Goal: Task Accomplishment & Management: Use online tool/utility

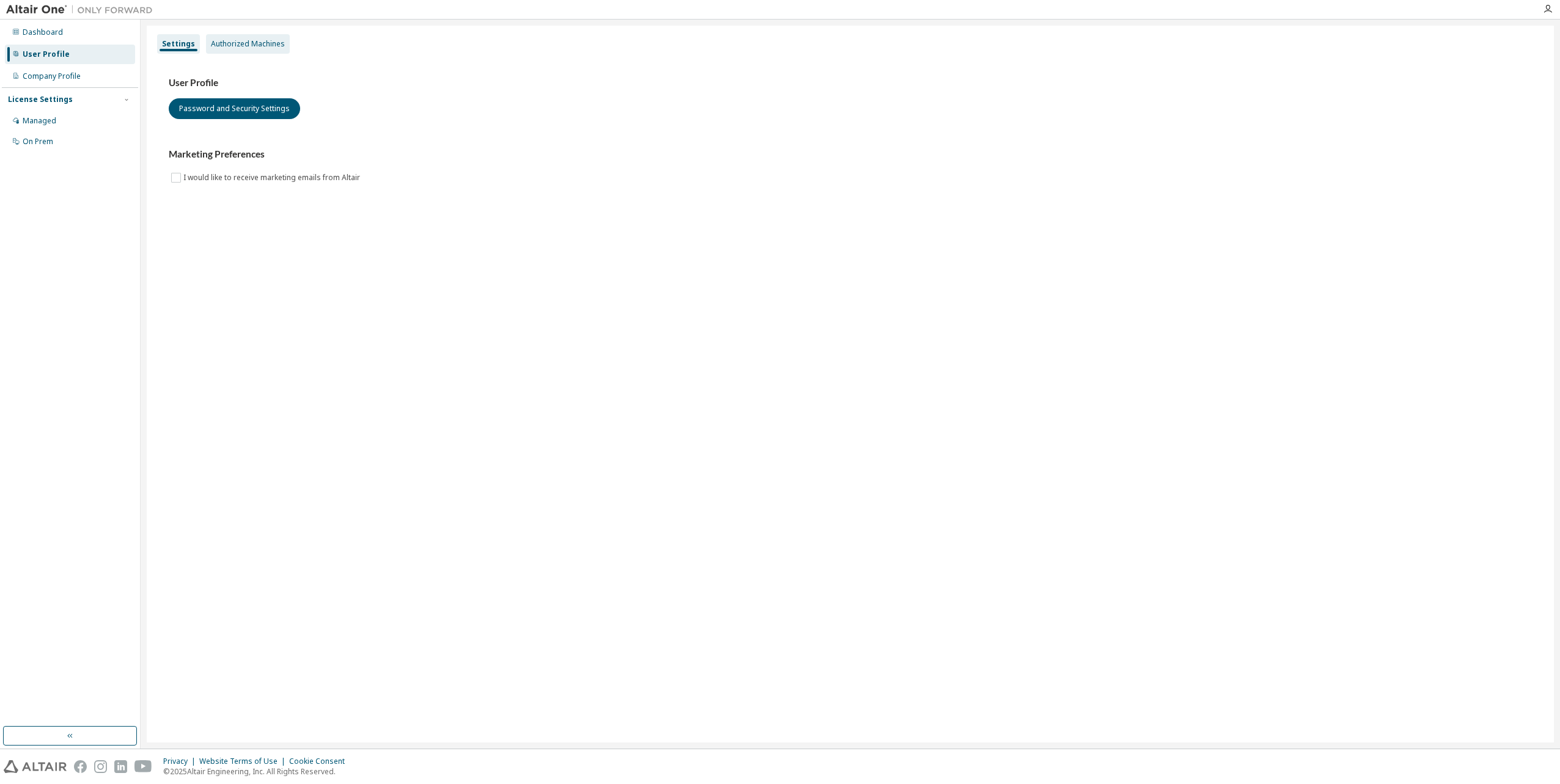
click at [234, 46] on div "Authorized Machines" at bounding box center [247, 44] width 74 height 10
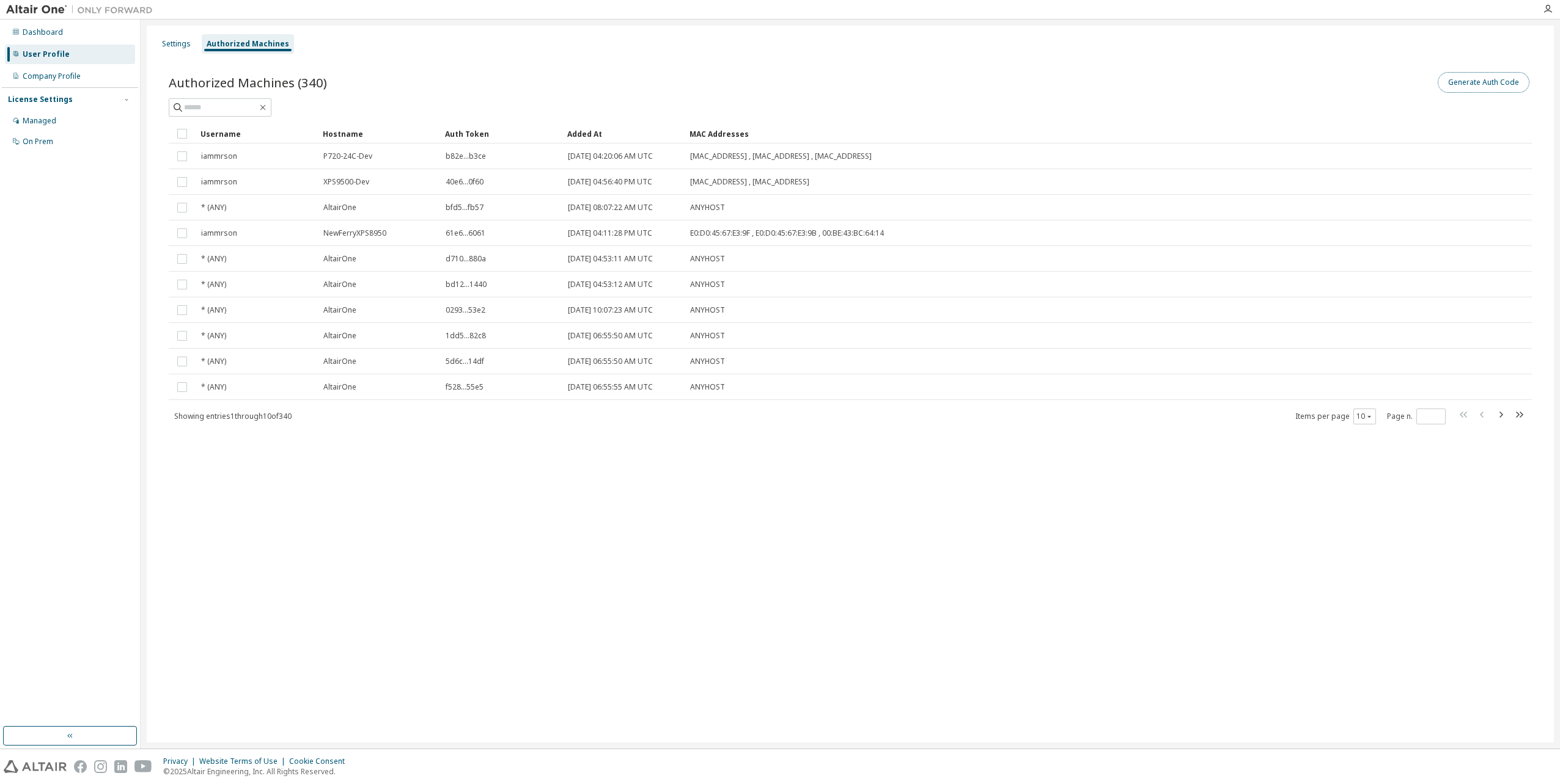
click at [1481, 89] on button "Generate Auth Code" at bounding box center [1483, 82] width 92 height 21
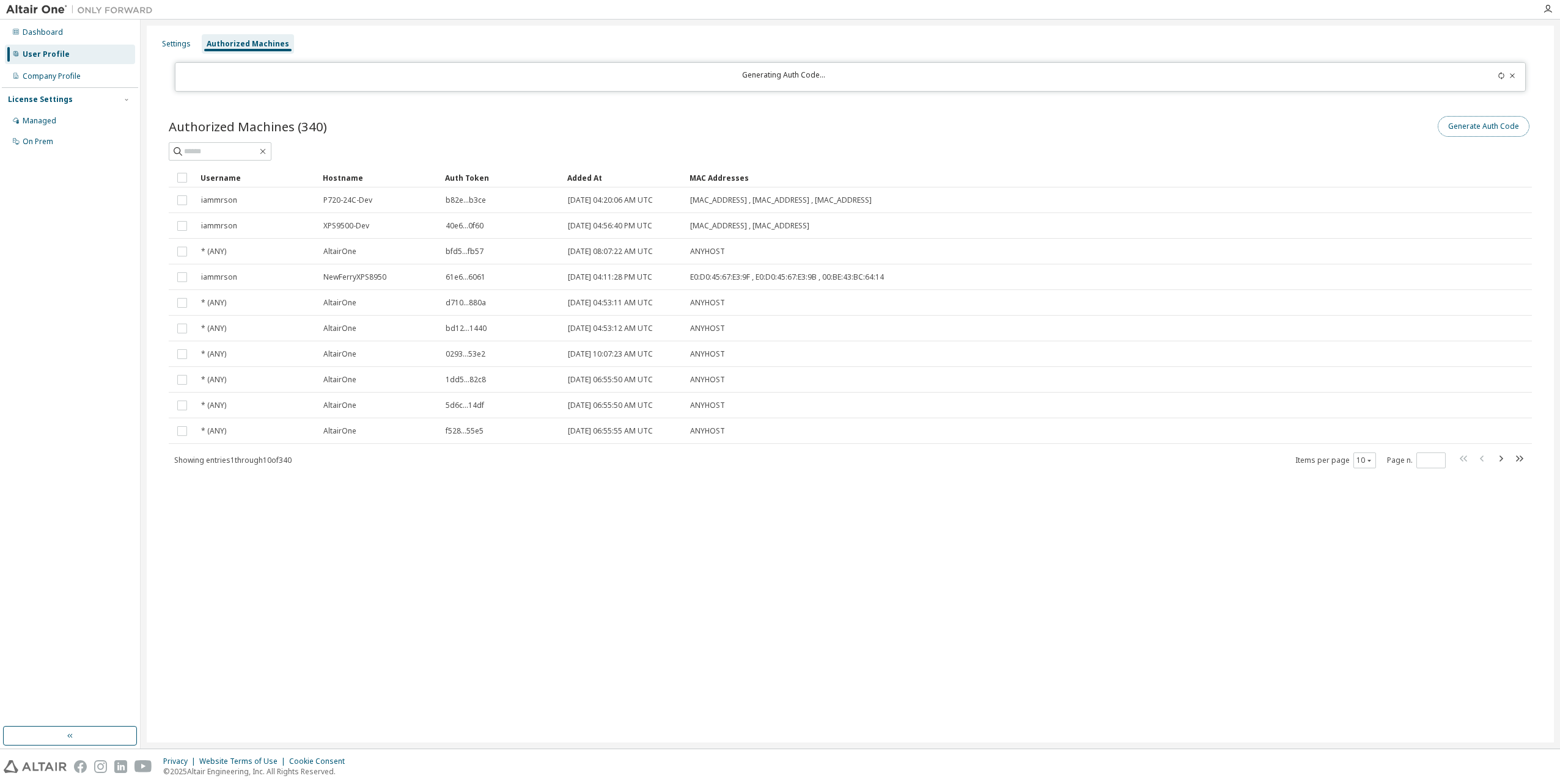
click at [1478, 128] on button "Generate Auth Code" at bounding box center [1483, 126] width 92 height 21
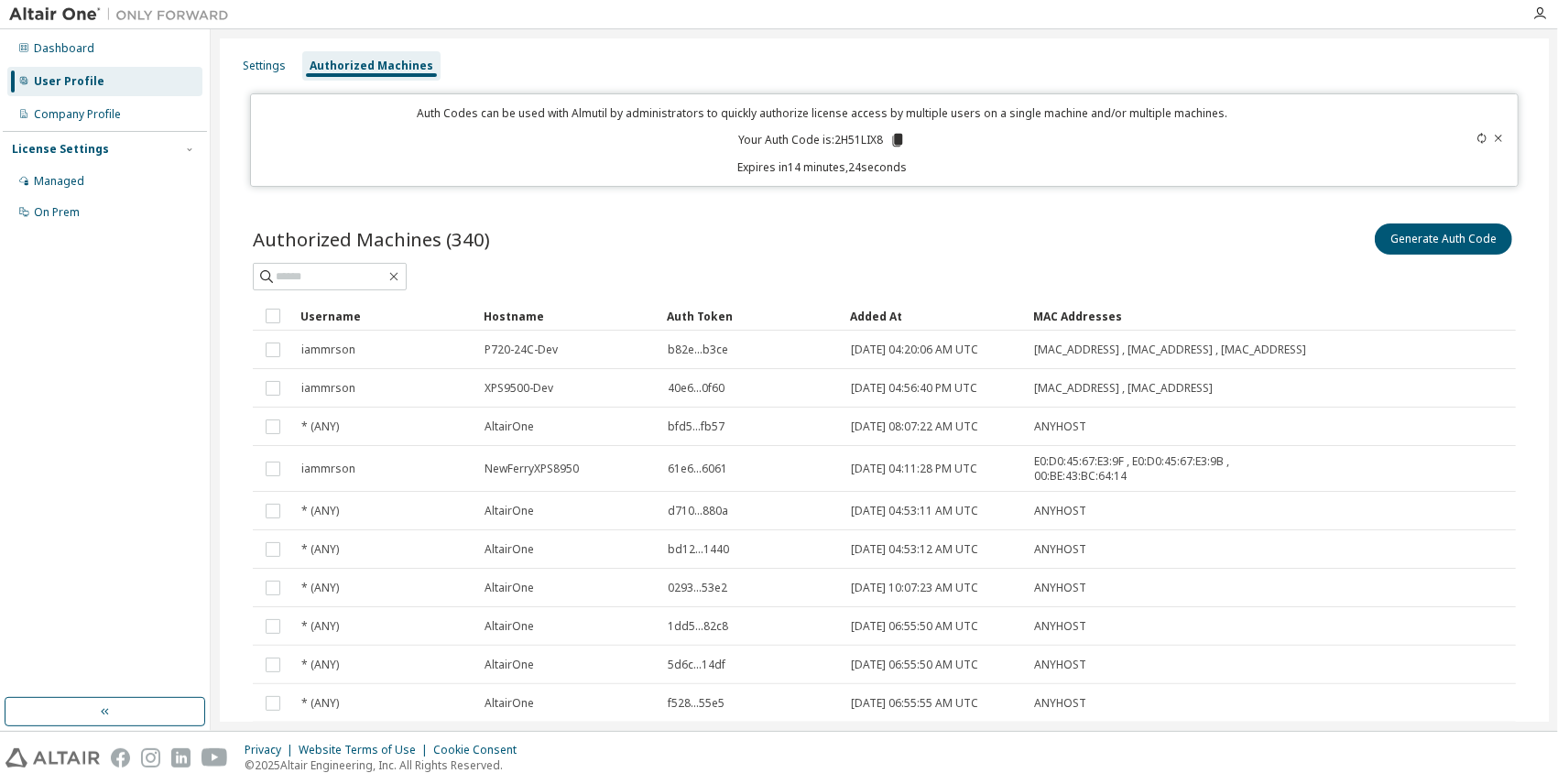
click at [960, 248] on div "Generate Auth Code" at bounding box center [1201, 239] width 632 height 38
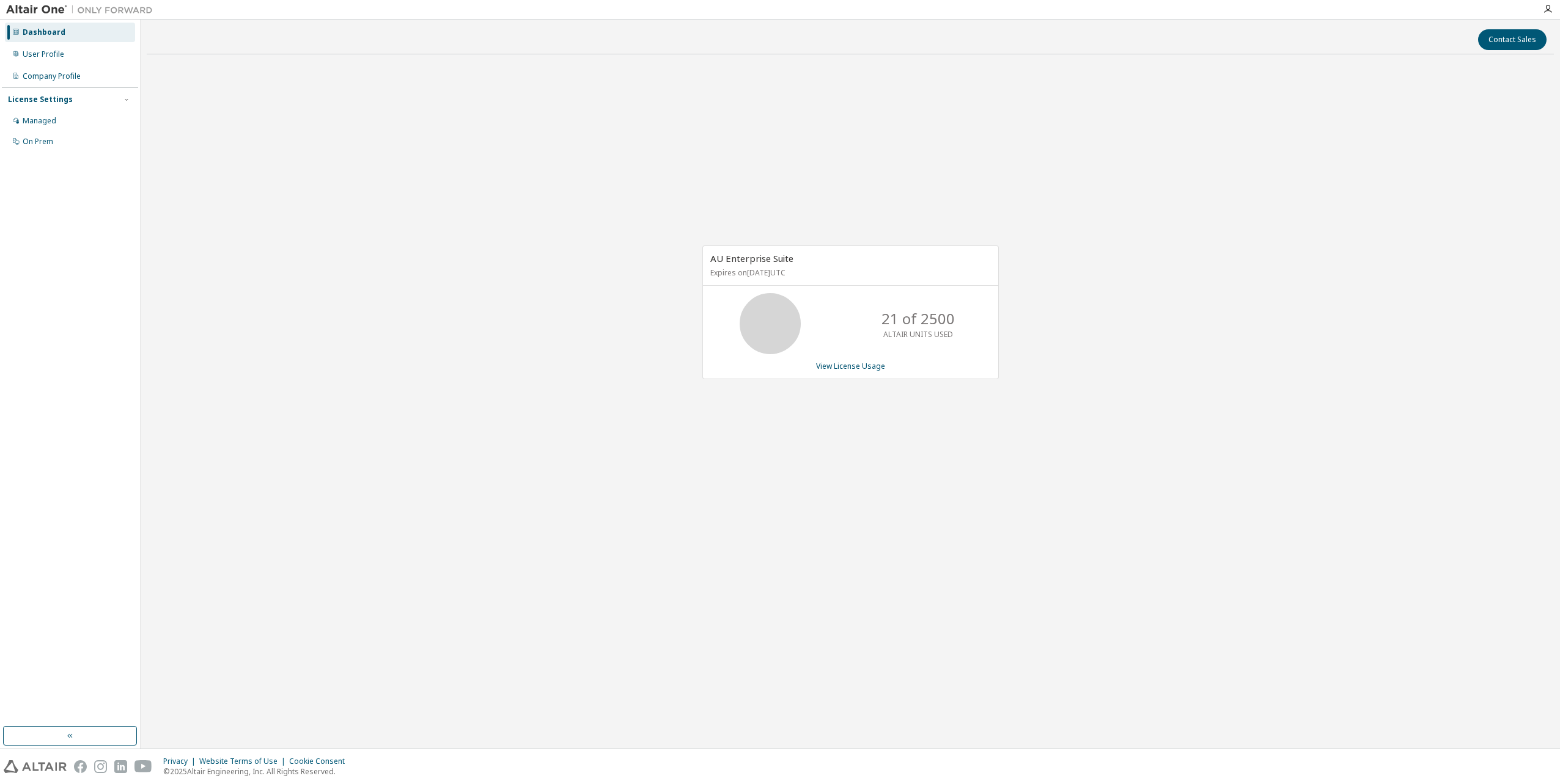
drag, startPoint x: 794, startPoint y: 272, endPoint x: 707, endPoint y: 273, distance: 87.0
click at [707, 273] on div "AU Enterprise Suite Expires on [DATE] UTC" at bounding box center [851, 266] width 295 height 40
drag, startPoint x: 707, startPoint y: 273, endPoint x: 623, endPoint y: 320, distance: 96.3
click at [623, 320] on div "AU Enterprise Suite Expires on [DATE] UTC 21 of 2500 ALTAIR UNITS USED View Lic…" at bounding box center [850, 319] width 1407 height 510
click at [775, 271] on p "Expires on January 1, 2026 UTC" at bounding box center [849, 273] width 277 height 10
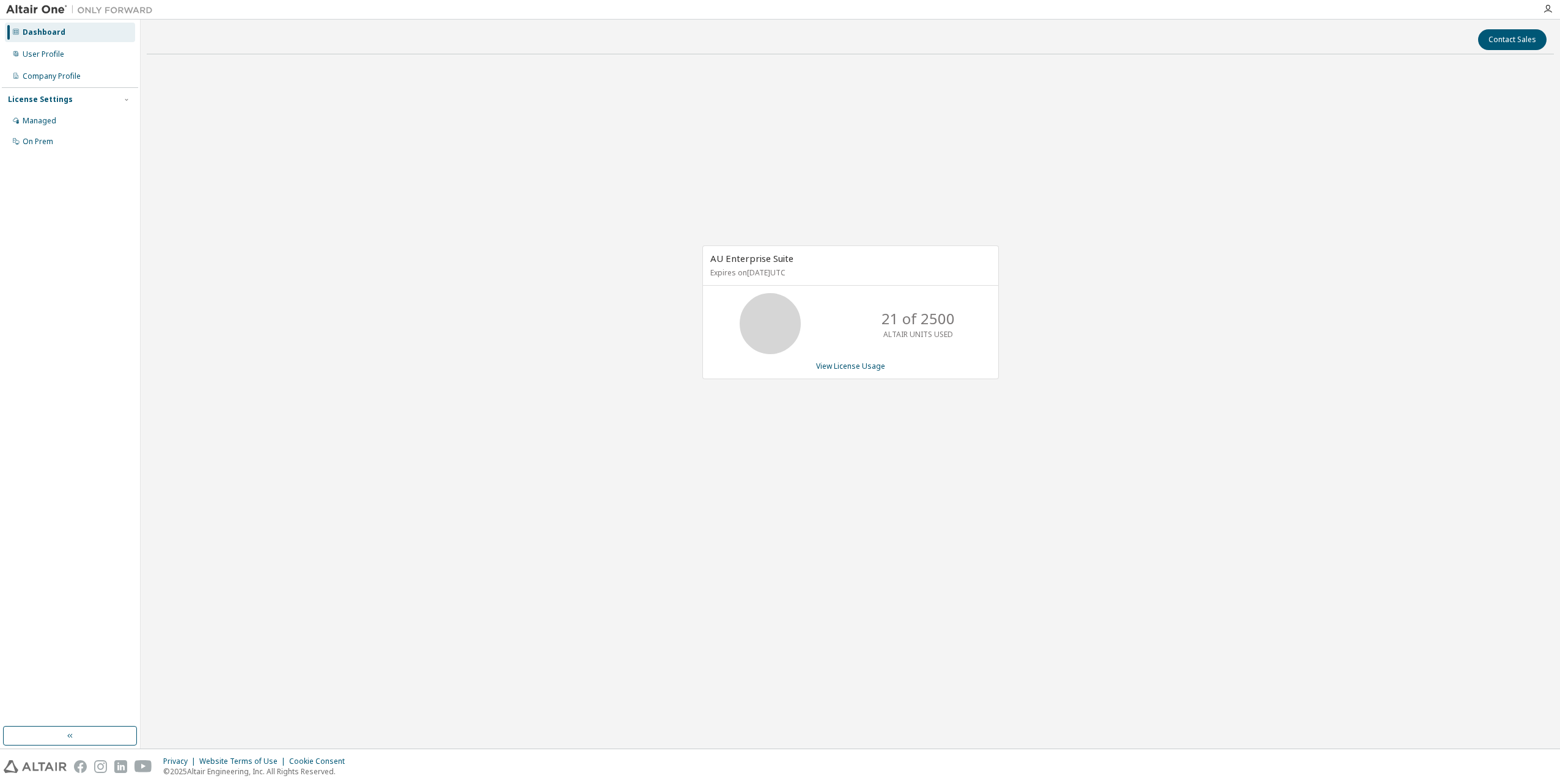
click at [775, 271] on p "Expires on January 1, 2026 UTC" at bounding box center [849, 273] width 277 height 10
click at [813, 270] on p "Expires on January 1, 2026 UTC" at bounding box center [849, 273] width 277 height 10
drag, startPoint x: 818, startPoint y: 271, endPoint x: 709, endPoint y: 261, distance: 109.5
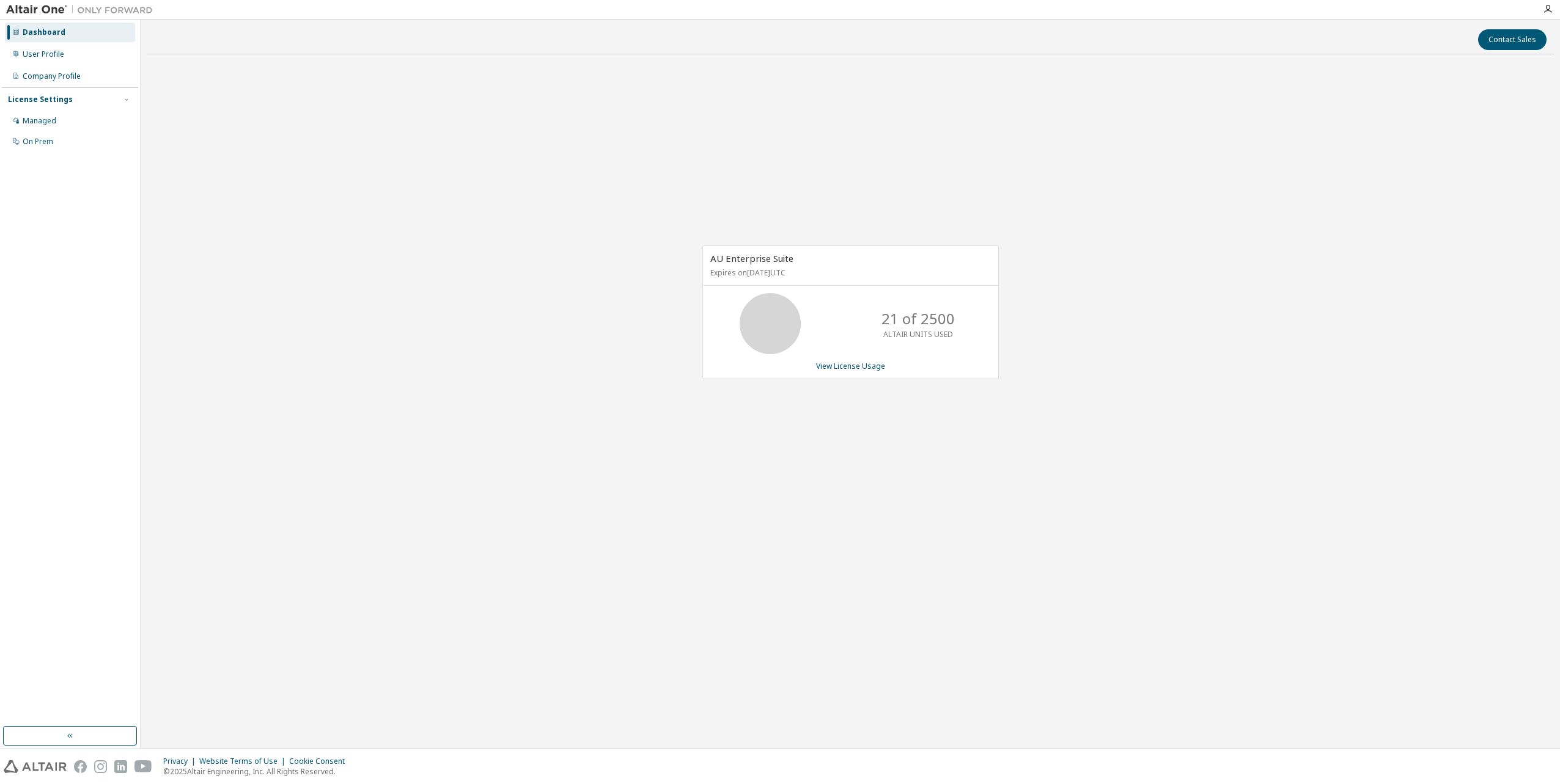
click at [709, 261] on div "AU Enterprise Suite Expires on January 1, 2026 UTC" at bounding box center [851, 266] width 295 height 40
drag, startPoint x: 709, startPoint y: 261, endPoint x: 624, endPoint y: 297, distance: 92.3
click at [624, 297] on div "AU Enterprise Suite Expires on January 1, 2026 UTC 21 of 2500 ALTAIR UNITS USED…" at bounding box center [850, 319] width 1407 height 510
click at [774, 273] on p "Expires on January 1, 2026 UTC" at bounding box center [849, 273] width 277 height 10
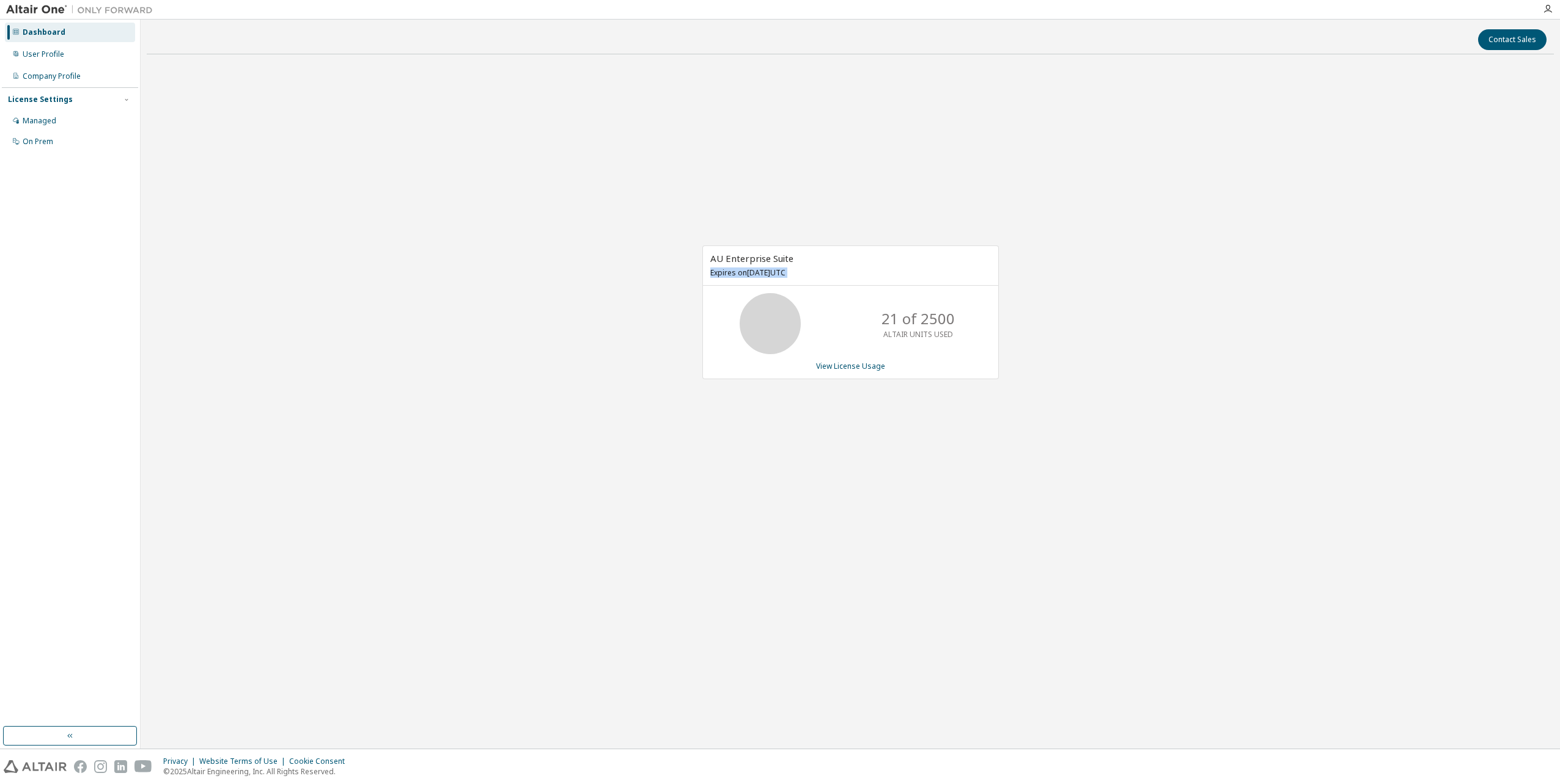
click at [774, 273] on p "Expires on January 1, 2026 UTC" at bounding box center [849, 273] width 277 height 10
drag, startPoint x: 774, startPoint y: 273, endPoint x: 594, endPoint y: 296, distance: 181.5
click at [594, 296] on div "AU Enterprise Suite Expires on January 1, 2026 UTC 21 of 2500 ALTAIR UNITS USED…" at bounding box center [850, 319] width 1407 height 510
drag, startPoint x: 677, startPoint y: 264, endPoint x: 684, endPoint y: 265, distance: 7.1
click at [677, 264] on div "AU Enterprise Suite Expires on January 1, 2026 UTC 21 of 2500 ALTAIR UNITS USED…" at bounding box center [850, 319] width 1407 height 510
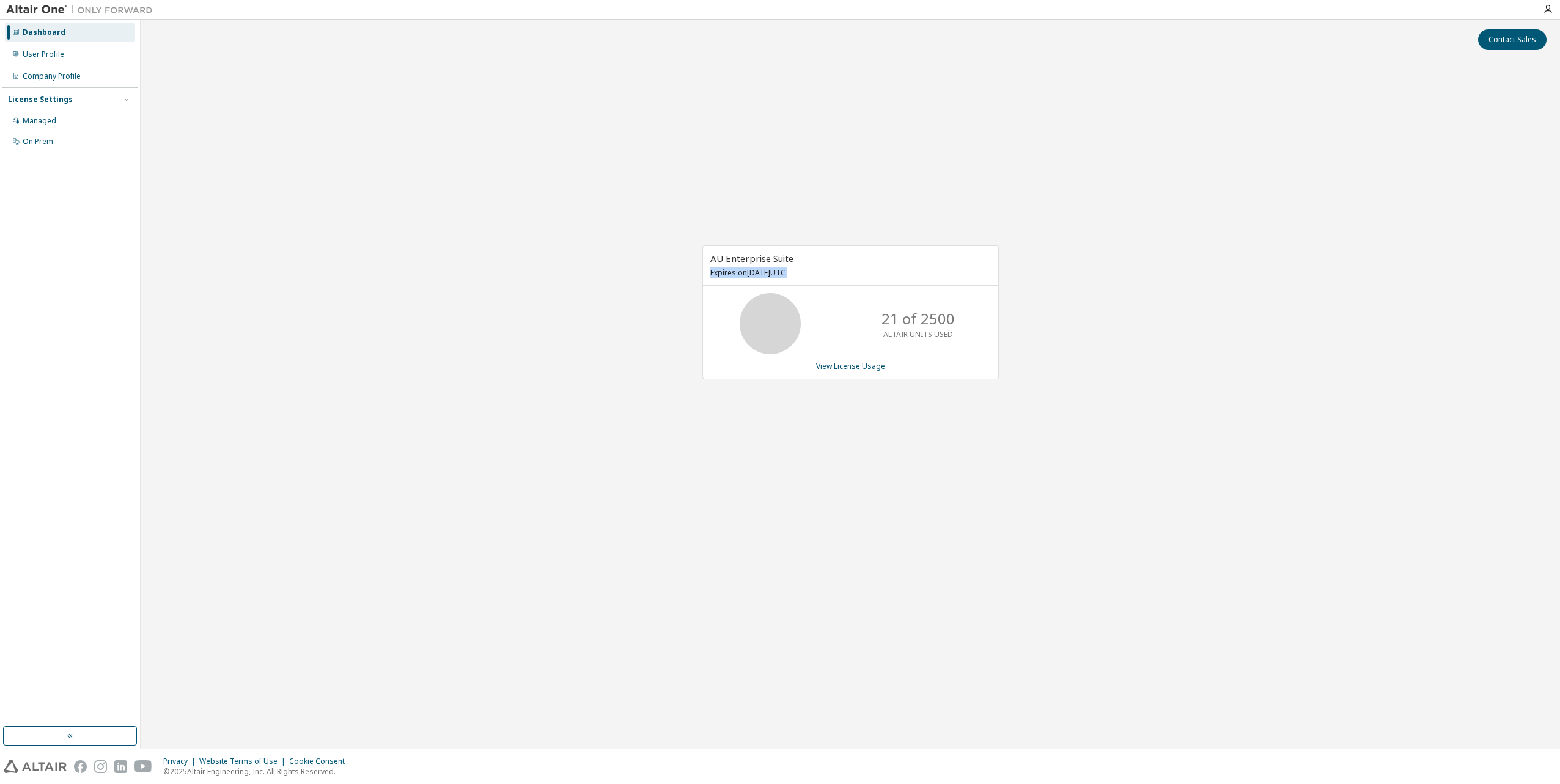
click at [745, 273] on p "Expires on January 1, 2026 UTC" at bounding box center [849, 273] width 277 height 10
click at [437, 298] on div "AU Enterprise Suite Expires on January 1, 2026 UTC 21 of 2500 ALTAIR UNITS USED…" at bounding box center [850, 319] width 1407 height 510
click at [743, 275] on p "Expires on January 1, 2026 UTC" at bounding box center [849, 273] width 277 height 10
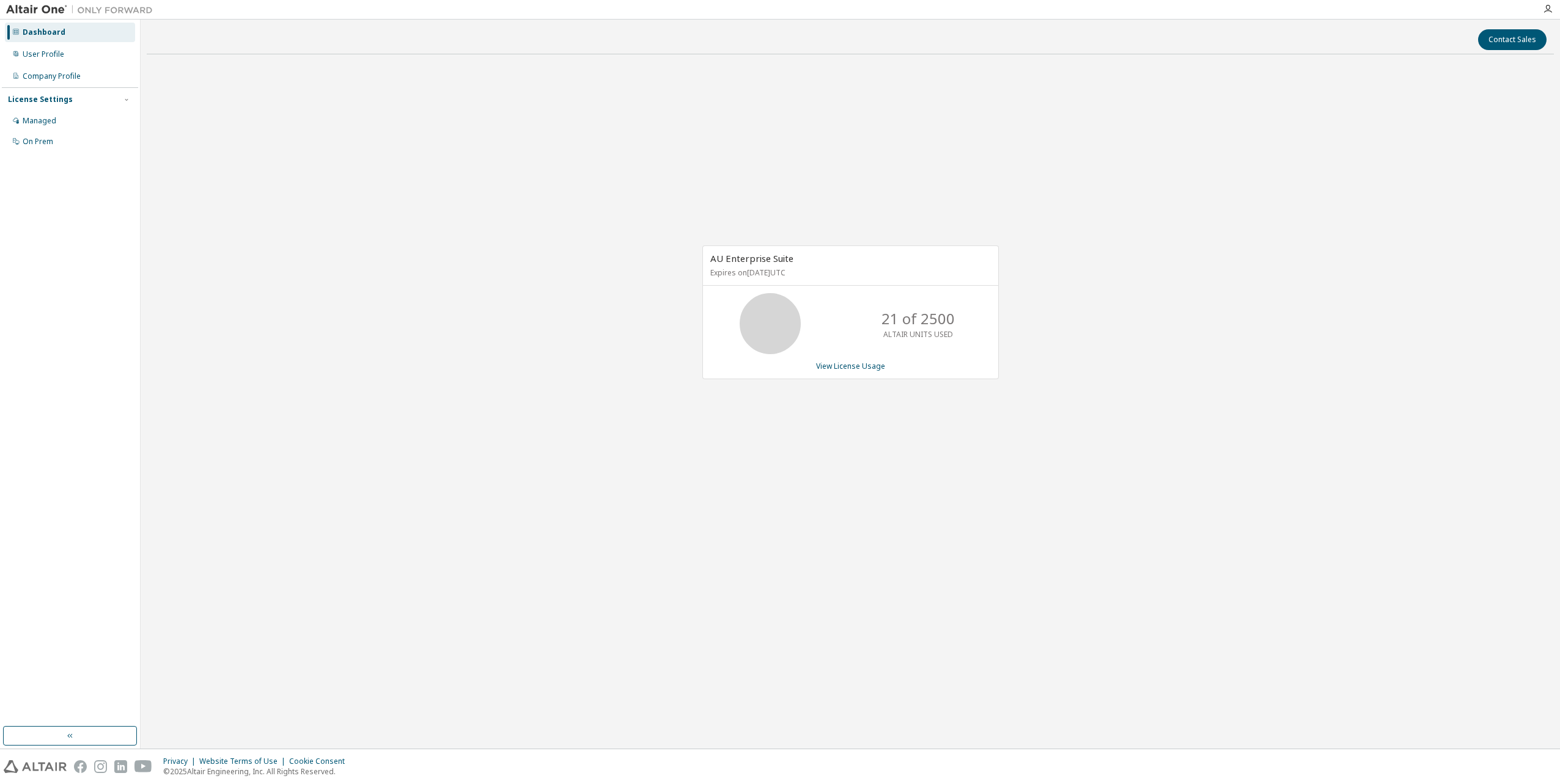
click at [743, 274] on p "Expires on January 1, 2026 UTC" at bounding box center [849, 273] width 277 height 10
drag, startPoint x: 743, startPoint y: 274, endPoint x: 697, endPoint y: 260, distance: 48.1
click at [697, 260] on div "AU Enterprise Suite Expires on January 1, 2026 UTC 21 of 2500 ALTAIR UNITS USED…" at bounding box center [844, 319] width 309 height 146
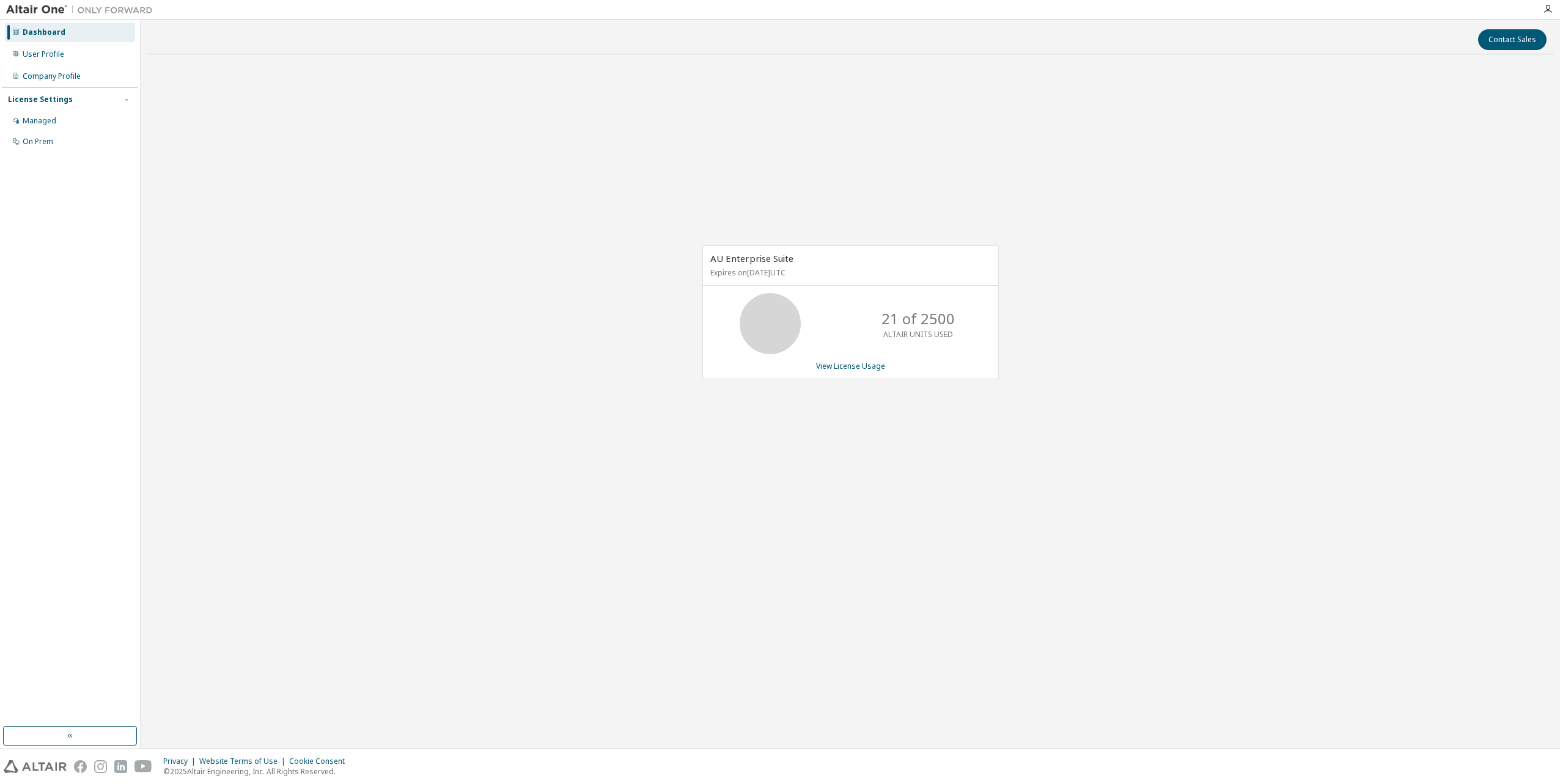
drag, startPoint x: 697, startPoint y: 260, endPoint x: 609, endPoint y: 287, distance: 92.0
click at [609, 287] on div "AU Enterprise Suite Expires on January 1, 2026 UTC 21 of 2500 ALTAIR UNITS USED…" at bounding box center [850, 319] width 1407 height 510
